Goal: Transaction & Acquisition: Purchase product/service

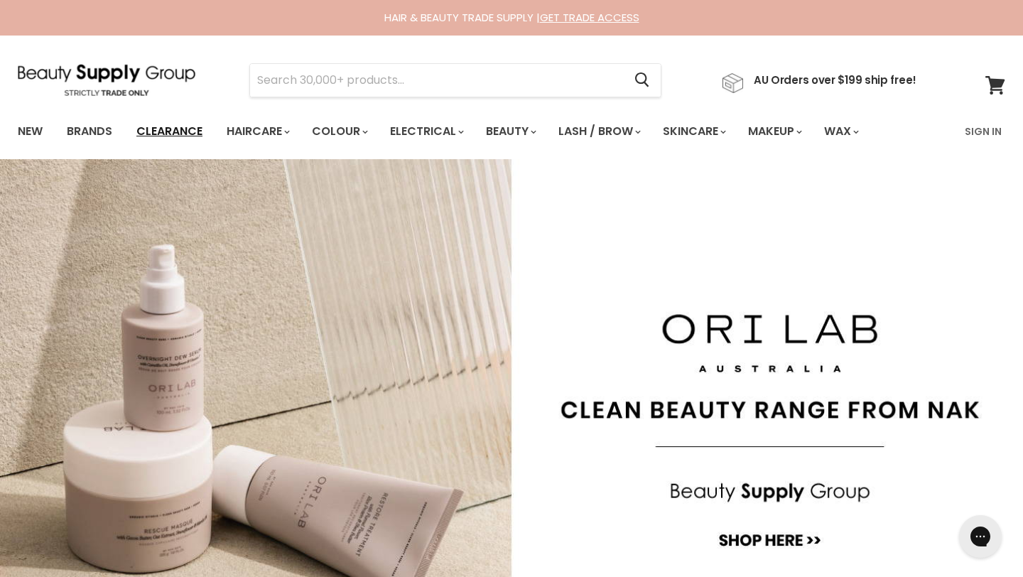
click at [173, 134] on link "Clearance" at bounding box center [169, 132] width 87 height 30
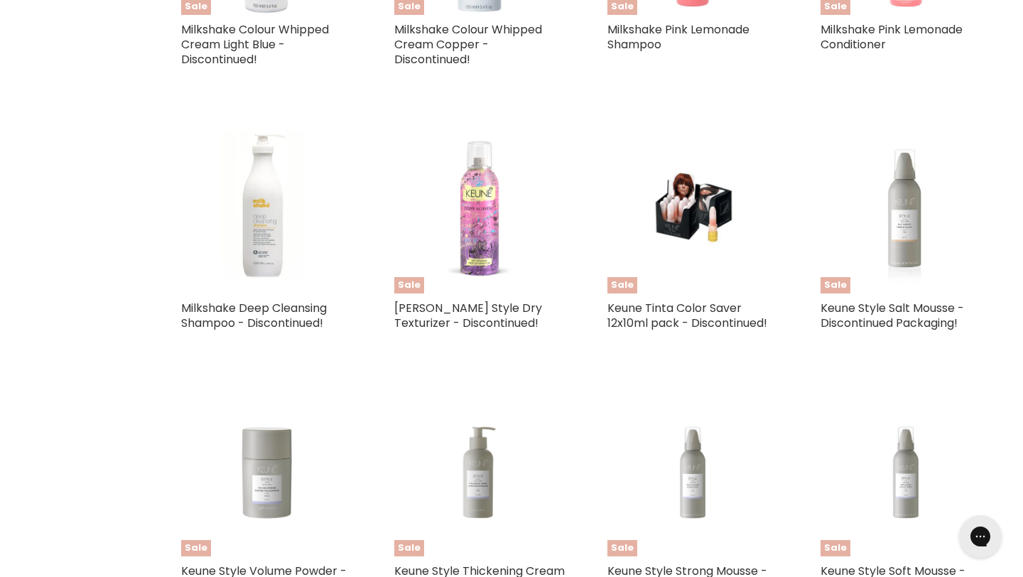
scroll to position [544, 0]
click at [262, 223] on img "Main content" at bounding box center [266, 207] width 171 height 171
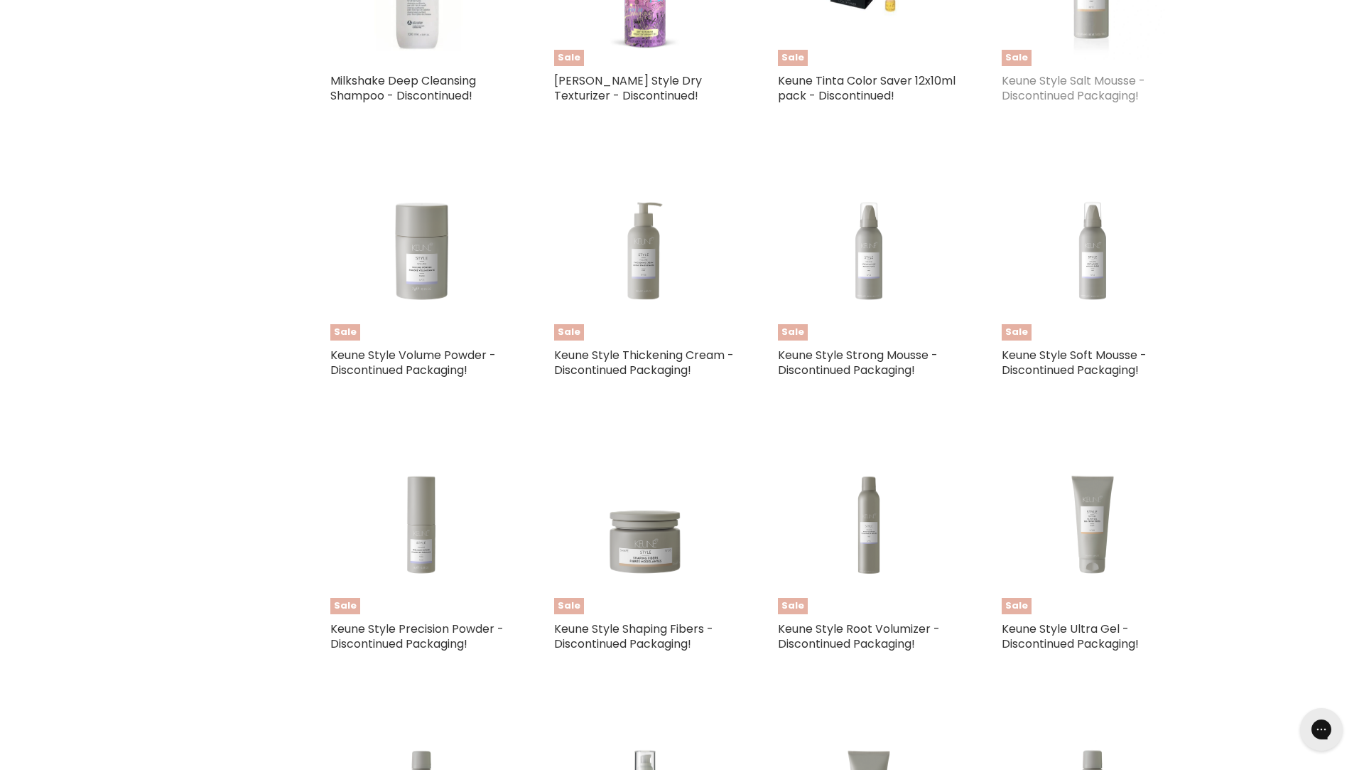
scroll to position [0, 0]
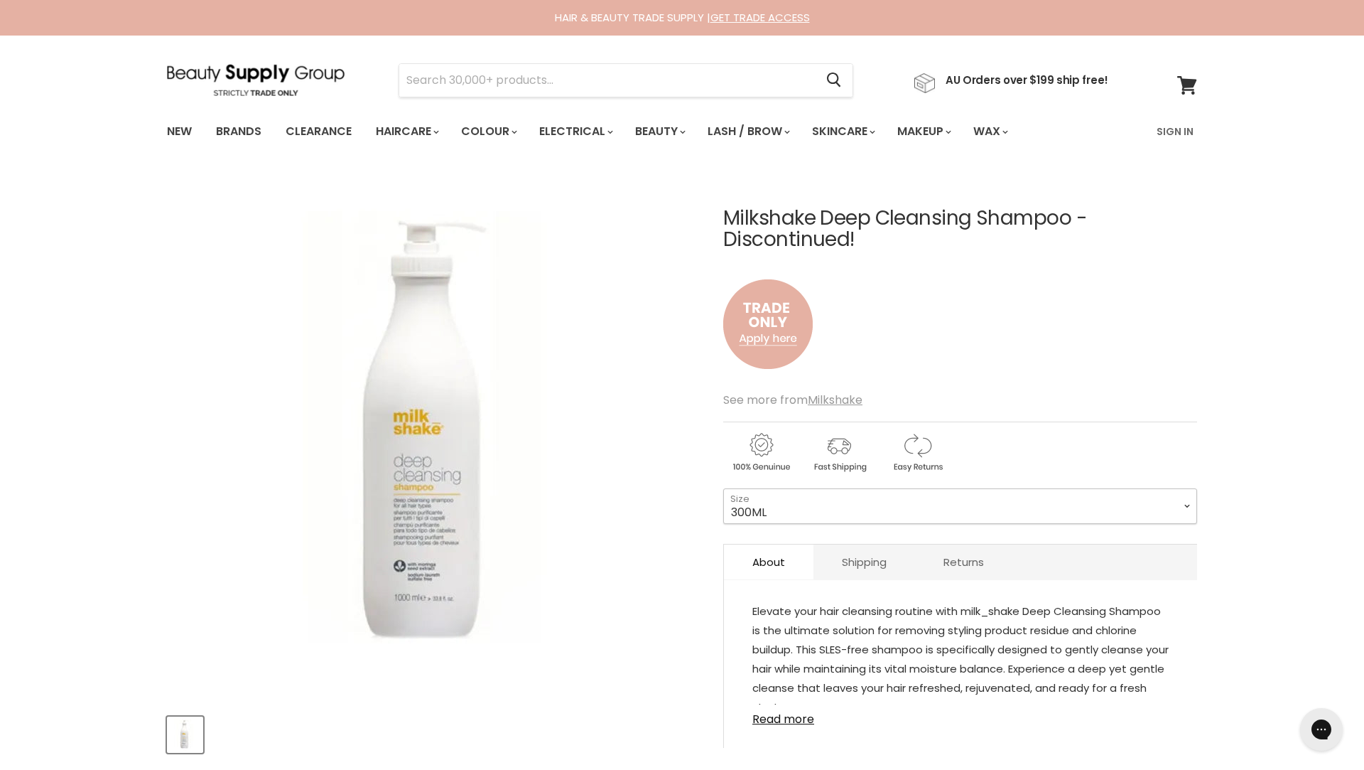
click at [895, 506] on select "300ML 1L" at bounding box center [960, 506] width 474 height 36
click at [723, 488] on select "300ML 1L" at bounding box center [960, 506] width 474 height 36
select select "1L"
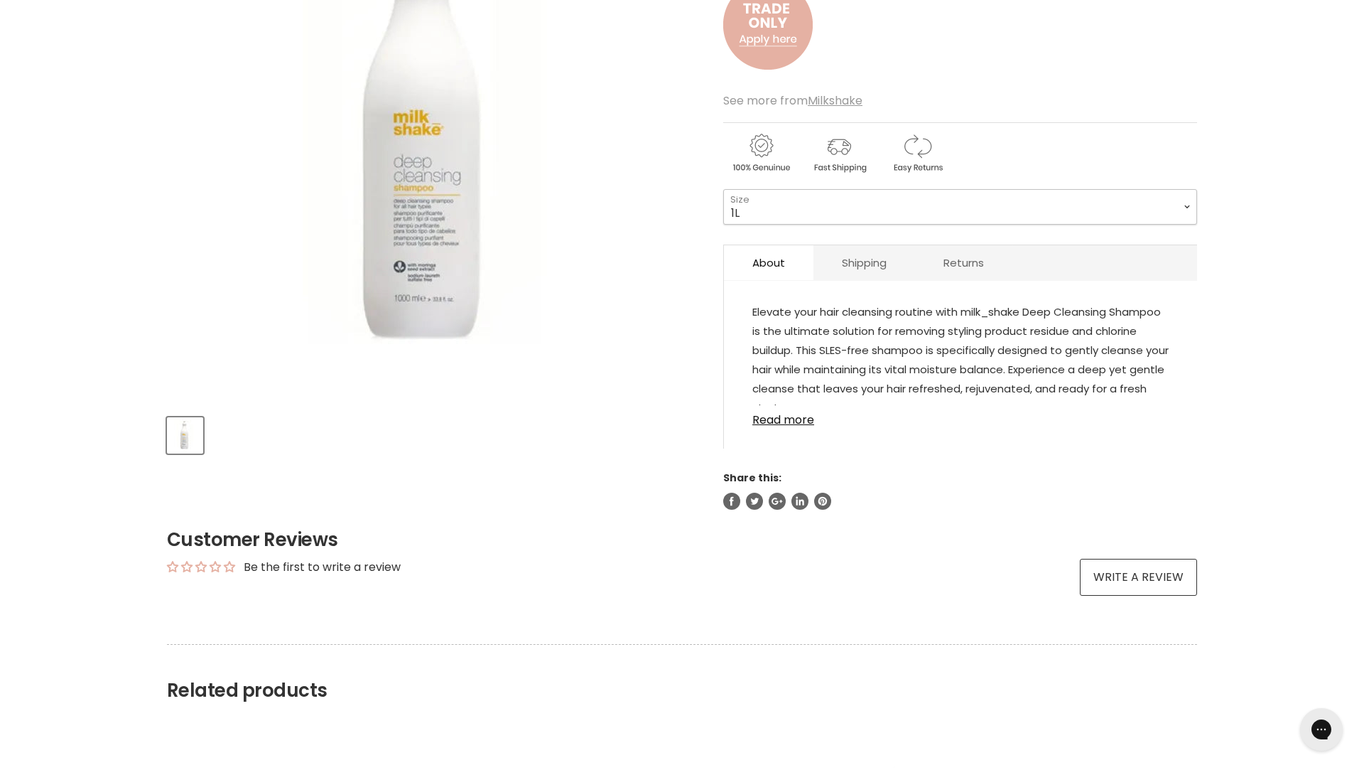
scroll to position [399, 0]
